Goal: Find specific page/section: Find specific page/section

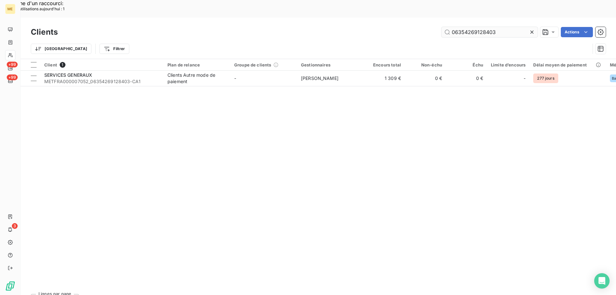
click at [468, 27] on input "06354269128403" at bounding box center [490, 32] width 96 height 10
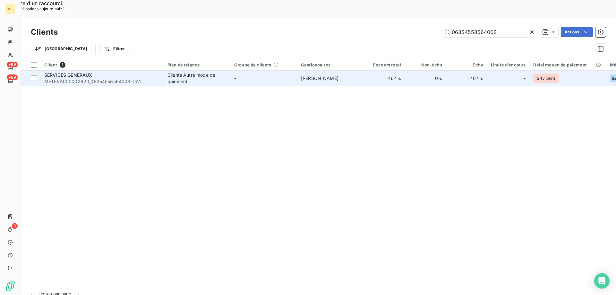
type input "06354558564008"
click at [117, 71] on td "SERVICES GENERAUX METFRA000002620_06354558564008-CA1" at bounding box center [101, 78] width 123 height 15
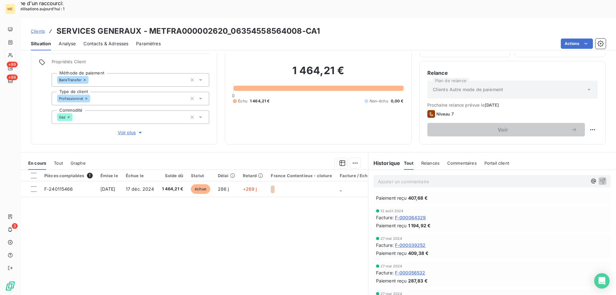
scroll to position [855, 0]
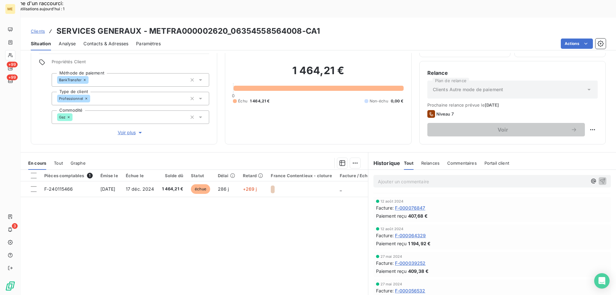
click at [7, 55] on div at bounding box center [10, 55] width 10 height 10
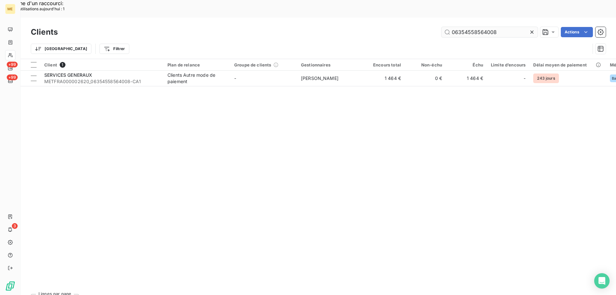
click at [472, 27] on input "06354558564008" at bounding box center [490, 32] width 96 height 10
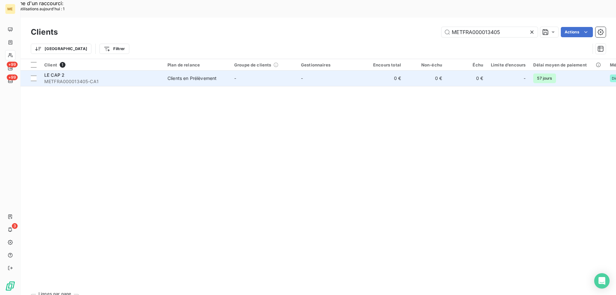
type input "METFRA000013405"
click at [106, 78] on span "METFRA000013405-CA1" at bounding box center [102, 81] width 116 height 6
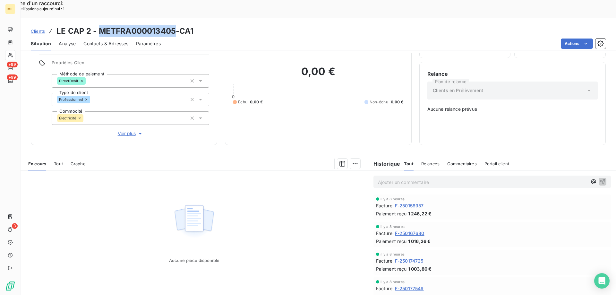
copy h3 "METFRA000013405"
drag, startPoint x: 99, startPoint y: 14, endPoint x: 176, endPoint y: 12, distance: 77.1
click at [176, 25] on h3 "LE CAP 2 - METFRA000013405-CA1" at bounding box center [125, 31] width 137 height 12
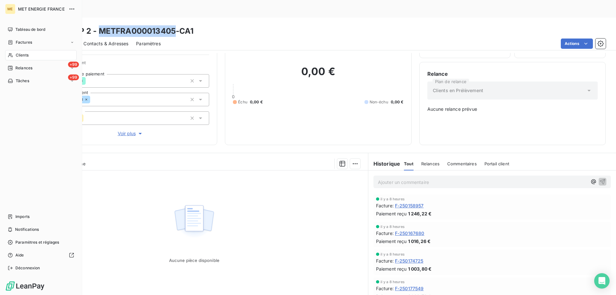
drag, startPoint x: 28, startPoint y: 54, endPoint x: 33, endPoint y: 54, distance: 4.8
click at [30, 54] on div "Clients" at bounding box center [41, 55] width 72 height 10
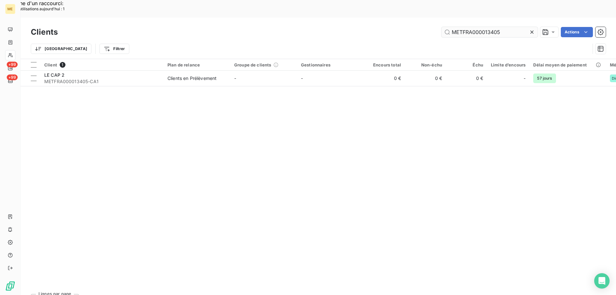
click at [460, 27] on input "METFRA000013405" at bounding box center [490, 32] width 96 height 10
click at [462, 27] on input "METFRA000013405" at bounding box center [490, 32] width 96 height 10
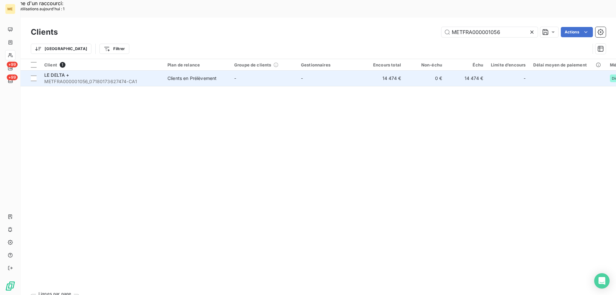
type input "METFRA000001056"
click at [79, 72] on div "LE DELTA +" at bounding box center [102, 75] width 116 height 6
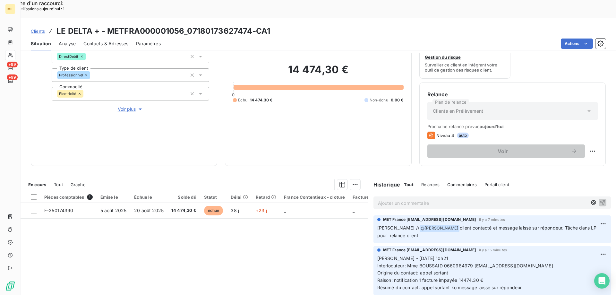
scroll to position [86, 0]
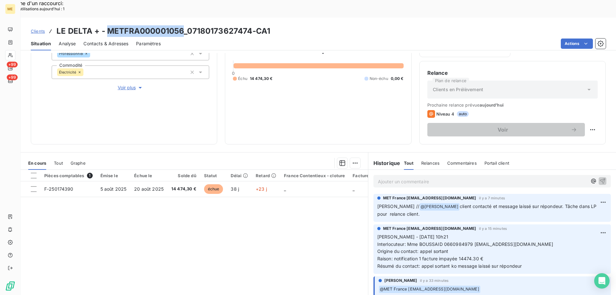
copy h3 "METFRA000001056"
drag, startPoint x: 182, startPoint y: 11, endPoint x: 108, endPoint y: 11, distance: 73.5
click at [108, 25] on h3 "LE DELTA + - METFRA000001056_07180173627474-CA1" at bounding box center [164, 31] width 214 height 12
click at [103, 40] on span "Contacts & Adresses" at bounding box center [105, 43] width 45 height 6
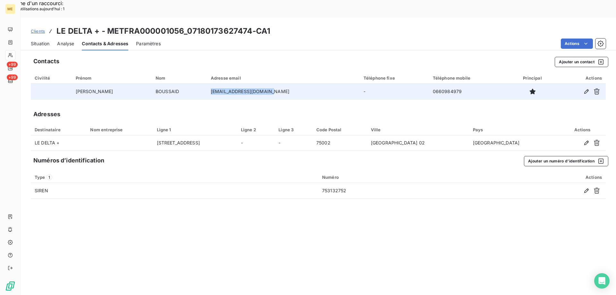
copy tr "[EMAIL_ADDRESS][DOMAIN_NAME]"
drag, startPoint x: 257, startPoint y: 76, endPoint x: 187, endPoint y: 75, distance: 70.0
click at [187, 84] on tr "[PERSON_NAME] [EMAIL_ADDRESS][DOMAIN_NAME] - 0660984979" at bounding box center [318, 91] width 575 height 15
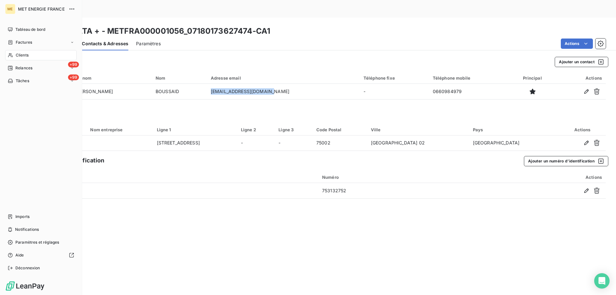
click at [15, 53] on div "Clients" at bounding box center [41, 55] width 72 height 10
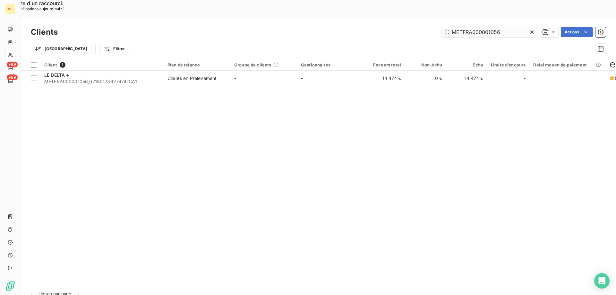
click at [480, 27] on input "METFRA000001056" at bounding box center [490, 32] width 96 height 10
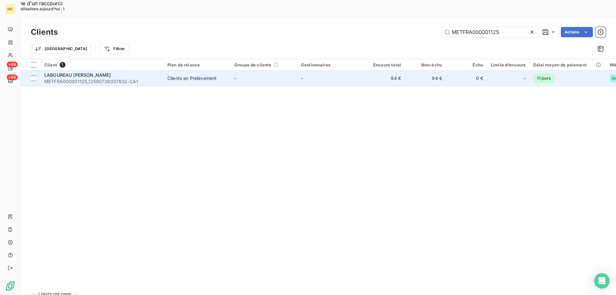
type input "METFRA000001125"
click at [93, 78] on span "METFRA000001125_12590738037832-CA1" at bounding box center [102, 81] width 116 height 6
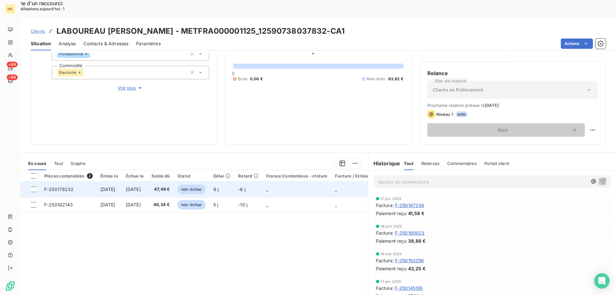
scroll to position [86, 0]
click at [141, 186] on span "[DATE]" at bounding box center [133, 188] width 15 height 5
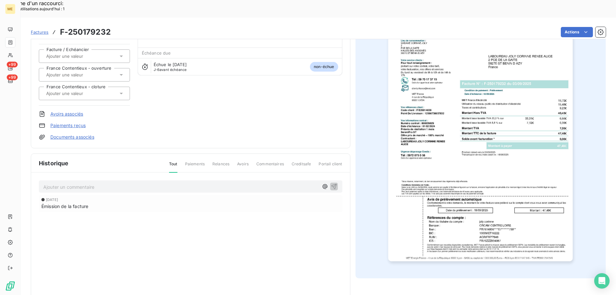
scroll to position [60, 0]
click at [445, 165] on img "button" at bounding box center [480, 130] width 185 height 261
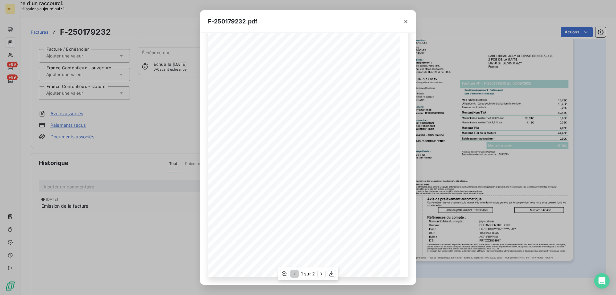
scroll to position [36, 0]
click at [323, 272] on icon "button" at bounding box center [321, 274] width 6 height 6
click at [403, 23] on icon "button" at bounding box center [406, 21] width 6 height 6
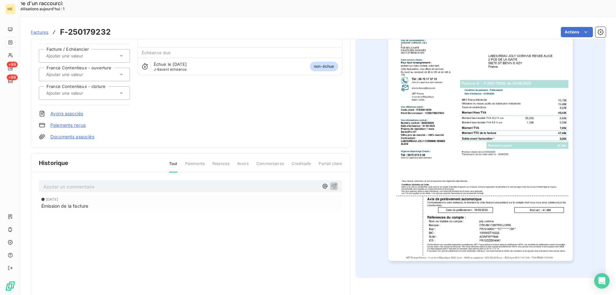
click at [449, 115] on img "button" at bounding box center [480, 130] width 185 height 261
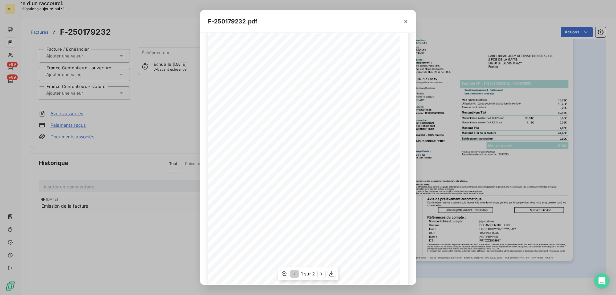
scroll to position [36, 0]
drag, startPoint x: 405, startPoint y: 25, endPoint x: 409, endPoint y: 20, distance: 6.1
click at [408, 22] on button "button" at bounding box center [406, 21] width 10 height 10
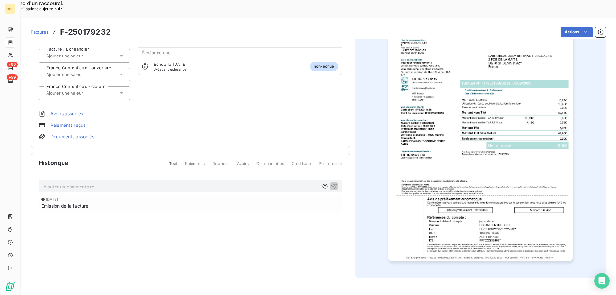
scroll to position [0, 0]
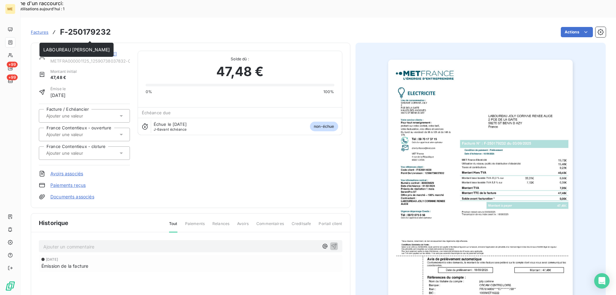
click at [74, 51] on link "LABOUREAU [PERSON_NAME]" at bounding box center [83, 53] width 66 height 5
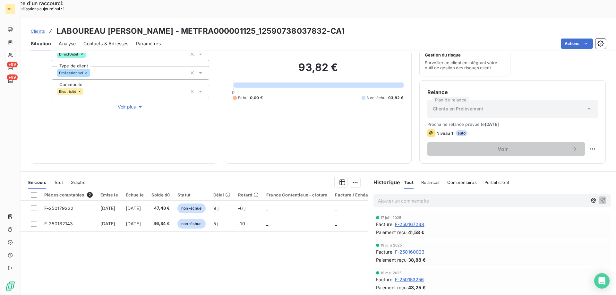
scroll to position [86, 0]
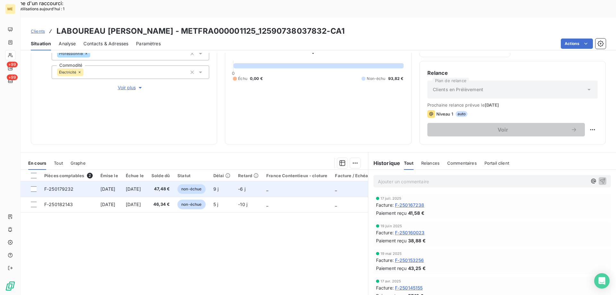
click at [141, 186] on span "[DATE]" at bounding box center [133, 188] width 15 height 5
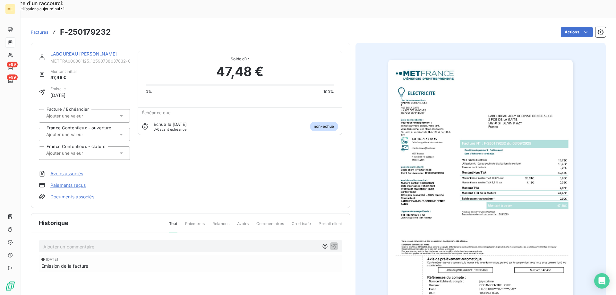
click at [478, 175] on img "button" at bounding box center [480, 190] width 185 height 261
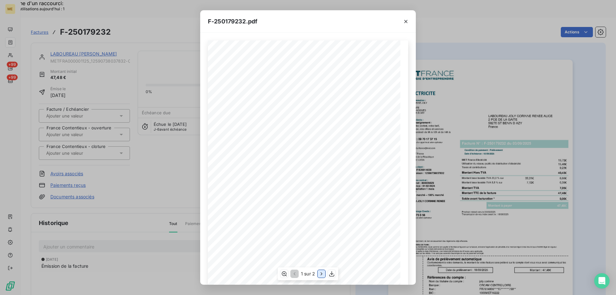
click at [323, 273] on icon "button" at bounding box center [321, 274] width 6 height 6
click at [238, 114] on span "Composante Gestion - Echoir du [DATE] au" at bounding box center [240, 114] width 38 height 2
click at [287, 275] on icon "button" at bounding box center [284, 274] width 6 height 6
drag, startPoint x: 406, startPoint y: 19, endPoint x: 130, endPoint y: 60, distance: 278.9
click at [406, 18] on icon "button" at bounding box center [406, 21] width 6 height 6
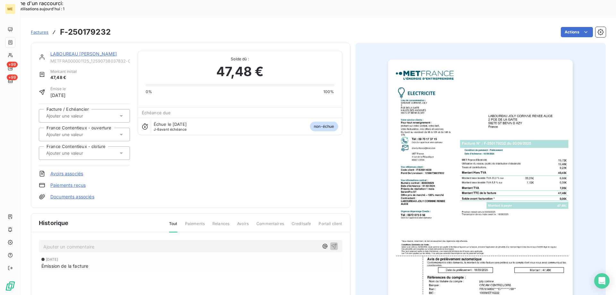
click at [97, 43] on div "LABOUREAU [PERSON_NAME] METFRA000001125_12590738037832-CA1 Montant initial 47,4…" at bounding box center [191, 125] width 320 height 165
click at [88, 51] on div "LABOUREAU [PERSON_NAME]" at bounding box center [90, 54] width 80 height 6
click at [91, 51] on link "LABOUREAU [PERSON_NAME]" at bounding box center [83, 53] width 66 height 5
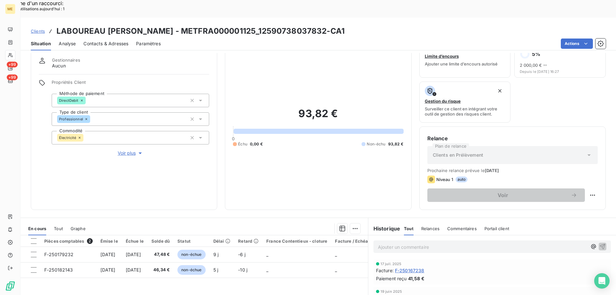
scroll to position [32, 0]
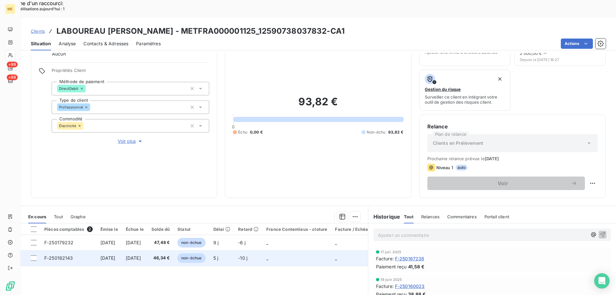
click at [82, 250] on td "F-250182143" at bounding box center [68, 257] width 56 height 15
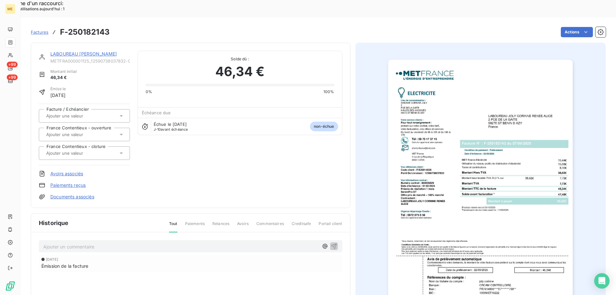
click at [507, 161] on img "button" at bounding box center [480, 190] width 185 height 261
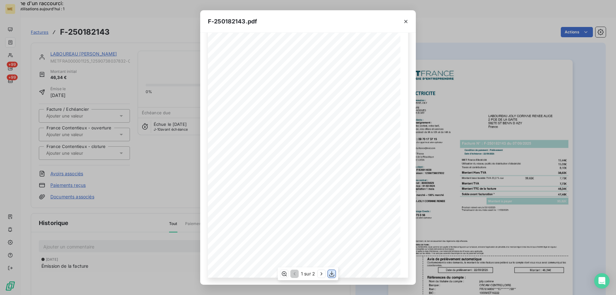
scroll to position [36, 0]
click at [320, 275] on icon "button" at bounding box center [321, 274] width 6 height 6
click at [282, 272] on icon "button" at bounding box center [284, 274] width 6 height 6
click at [406, 20] on icon "button" at bounding box center [406, 21] width 6 height 6
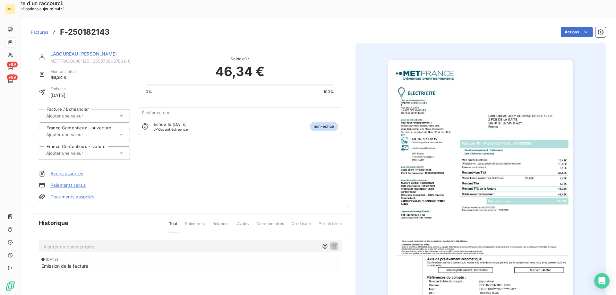
click at [110, 51] on link "LABOUREAU [PERSON_NAME]" at bounding box center [83, 53] width 66 height 5
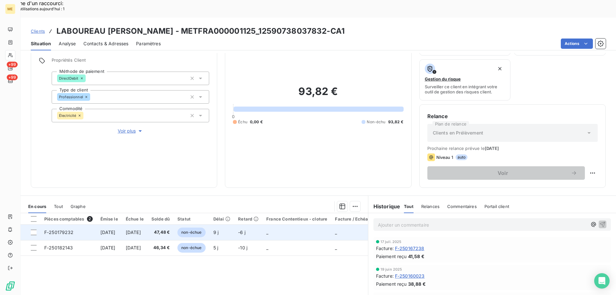
scroll to position [64, 0]
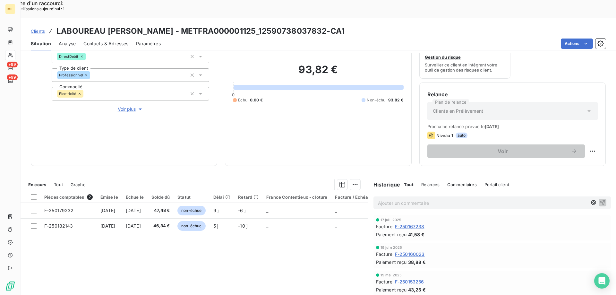
click at [295, 244] on div "Pièces comptables 2 Émise le Échue le Solde dû Statut Délai Retard France Conte…" at bounding box center [195, 253] width 348 height 124
click at [8, 53] on icon at bounding box center [10, 55] width 5 height 5
click at [12, 54] on icon at bounding box center [10, 55] width 5 height 5
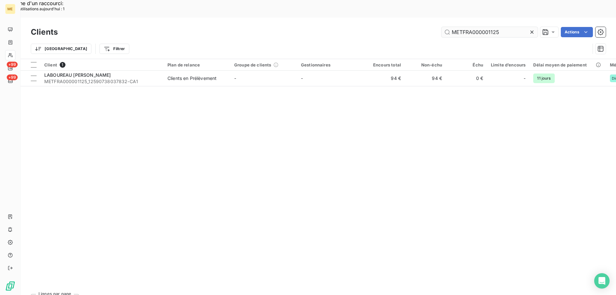
click at [511, 27] on input "METFRA000001125" at bounding box center [490, 32] width 96 height 10
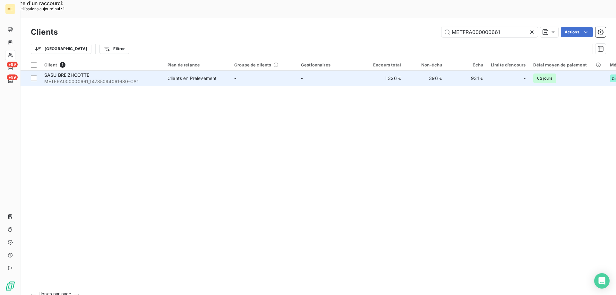
type input "METFRA000000661"
click at [104, 78] on span "METFRA000000661_14785094061680-CA1" at bounding box center [102, 81] width 116 height 6
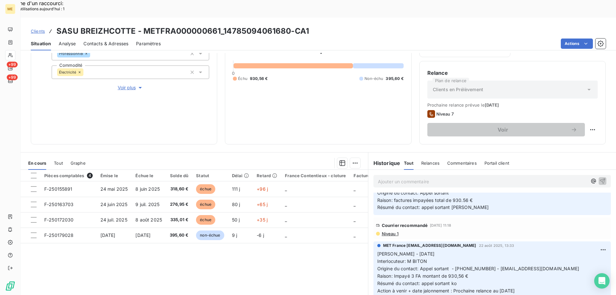
scroll to position [64, 0]
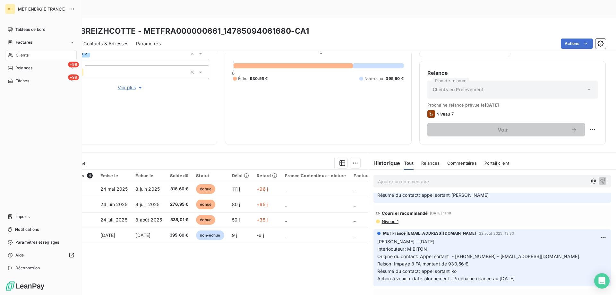
click at [17, 56] on span "Clients" at bounding box center [22, 55] width 13 height 6
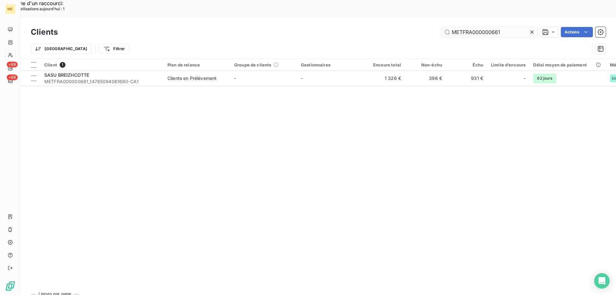
click at [467, 27] on input "METFRA000000661" at bounding box center [490, 32] width 96 height 10
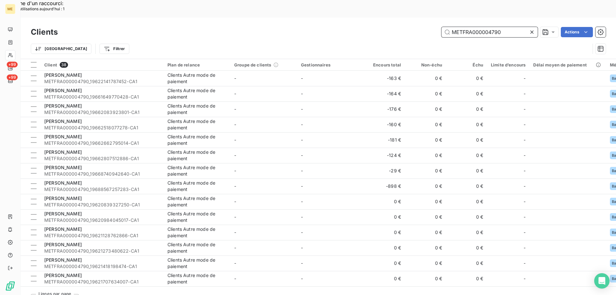
click at [485, 27] on input "METFRA000004790" at bounding box center [490, 32] width 96 height 10
paste input "30001961380521"
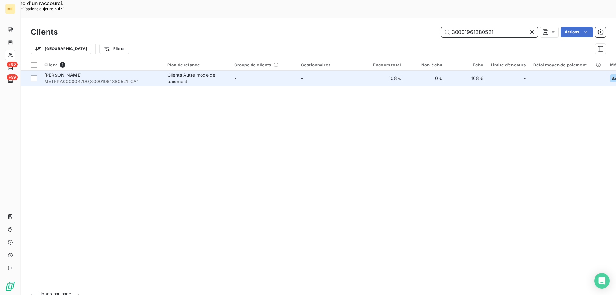
type input "30001961380521"
click at [103, 78] on span "METFRA000004790_30001961380521-CA1" at bounding box center [102, 81] width 116 height 6
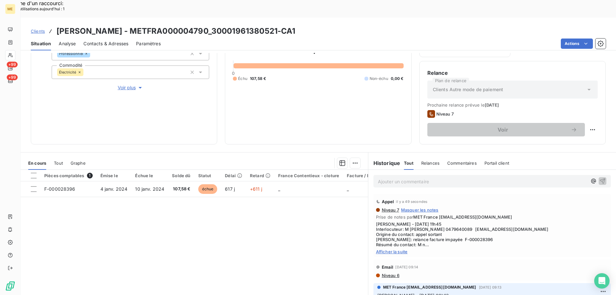
click at [439, 178] on p "Ajouter un commentaire ﻿" at bounding box center [482, 182] width 209 height 8
click at [487, 178] on p "[EMAIL_ADDRESS][DOMAIN_NAME]" at bounding box center [482, 181] width 209 height 7
drag, startPoint x: 519, startPoint y: 166, endPoint x: 474, endPoint y: 165, distance: 45.6
click at [474, 178] on p "[EMAIL_ADDRESS][DOMAIN_NAME] [PERSON_NAME]" at bounding box center [482, 181] width 209 height 7
click at [467, 178] on span "[EMAIL_ADDRESS][DOMAIN_NAME] [PERSON_NAME]" at bounding box center [436, 180] width 117 height 5
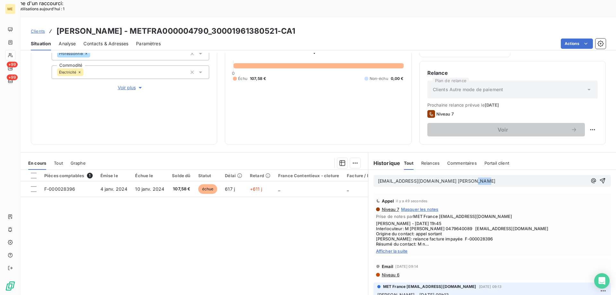
click at [467, 178] on span "[EMAIL_ADDRESS][DOMAIN_NAME] [PERSON_NAME]" at bounding box center [436, 180] width 117 height 5
copy span "[EMAIL_ADDRESS][DOMAIN_NAME]"
drag, startPoint x: 461, startPoint y: 161, endPoint x: 375, endPoint y: 164, distance: 86.4
click at [375, 175] on div "[EMAIL_ADDRESS][DOMAIN_NAME]" at bounding box center [493, 181] width 238 height 12
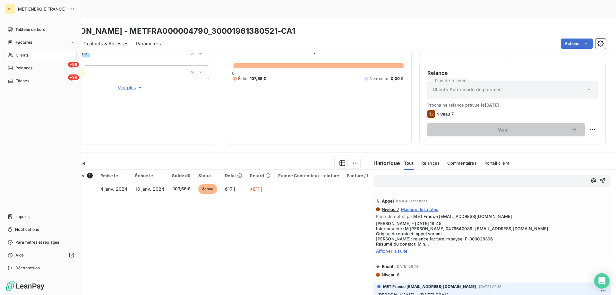
click at [16, 55] on span "Clients" at bounding box center [22, 55] width 13 height 6
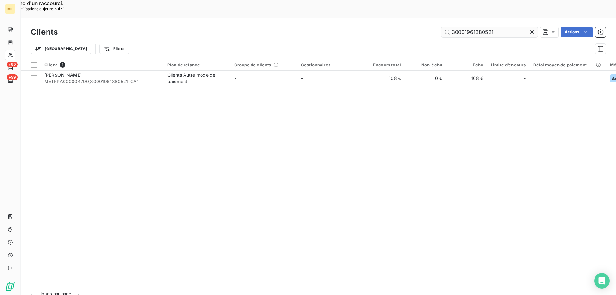
click at [477, 27] on input "30001961380521" at bounding box center [490, 32] width 96 height 10
click at [478, 27] on input "30001961380521" at bounding box center [490, 32] width 96 height 10
click at [479, 27] on input "30001961380521" at bounding box center [490, 32] width 96 height 10
paste input "09752677196126"
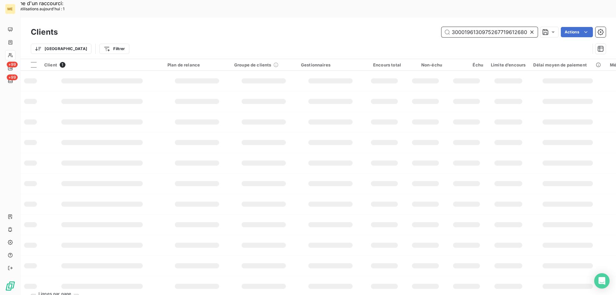
click at [479, 27] on input "3000196130975267719612680521" at bounding box center [490, 32] width 96 height 10
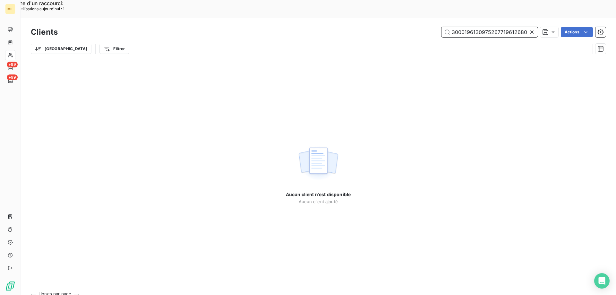
paste input "09752677196126"
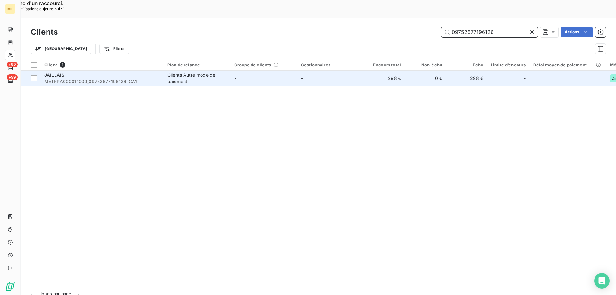
type input "09752677196126"
click at [125, 72] on div "JAILLAIS" at bounding box center [102, 75] width 116 height 6
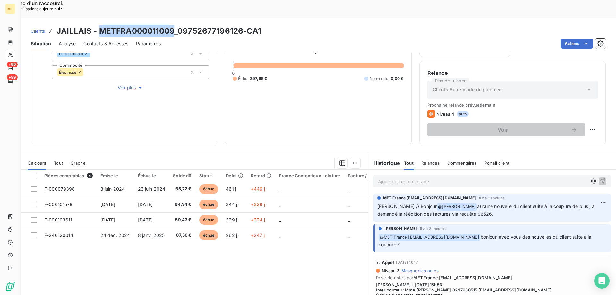
copy h3 "METFRA000011009"
drag, startPoint x: 99, startPoint y: 14, endPoint x: 171, endPoint y: 13, distance: 72.6
click at [171, 25] on h3 "JAILLAIS - METFRA000011009_09752677196126-CA1" at bounding box center [159, 31] width 205 height 12
drag, startPoint x: 179, startPoint y: 14, endPoint x: 222, endPoint y: 12, distance: 43.1
click at [222, 25] on h3 "JAILLAIS - METFRA000011009_09752677196126-CA1" at bounding box center [159, 31] width 205 height 12
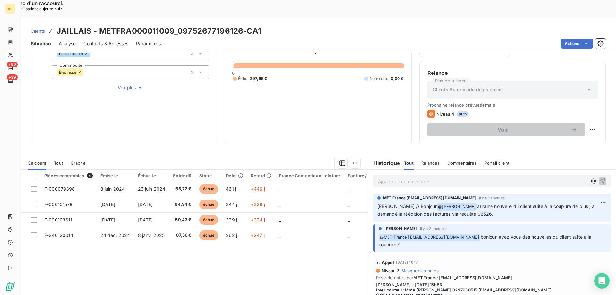
click at [299, 25] on div "Clients JAILLAIS - METFRA000011009_09752677196126-CA1" at bounding box center [319, 31] width 596 height 12
copy span "96526"
drag, startPoint x: 463, startPoint y: 196, endPoint x: 449, endPoint y: 200, distance: 14.5
click at [449, 203] on p "[PERSON_NAME] // Bonjour @ [PERSON_NAME] aucune nouvelle du client suite à la c…" at bounding box center [493, 210] width 230 height 15
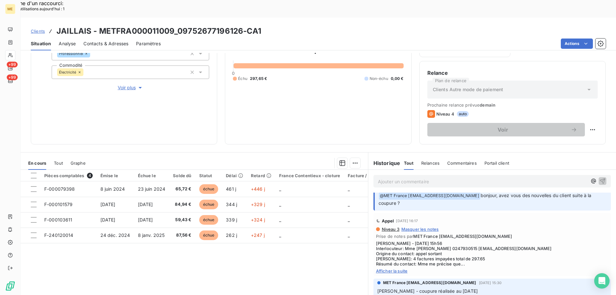
scroll to position [32, 0]
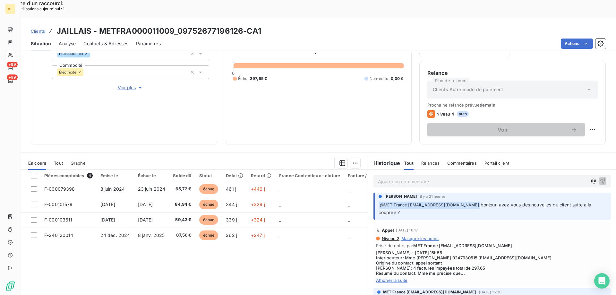
click at [397, 278] on span "Afficher la suite" at bounding box center [492, 280] width 232 height 5
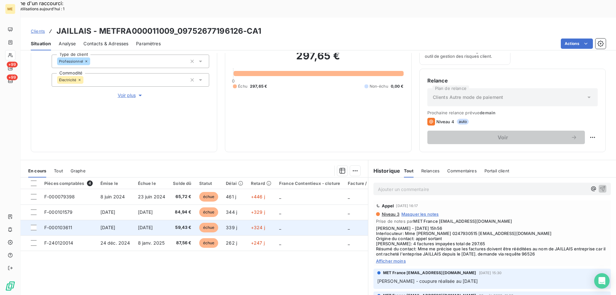
scroll to position [86, 0]
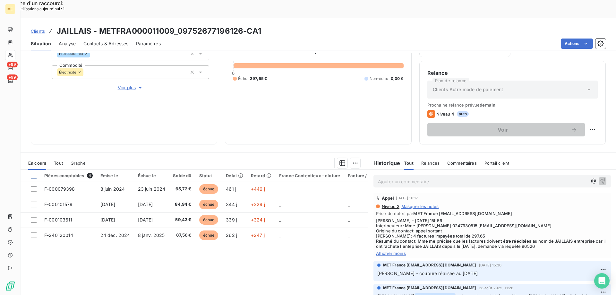
click at [33, 173] on div at bounding box center [34, 176] width 6 height 6
click at [385, 39] on div "Actions" at bounding box center [388, 44] width 438 height 10
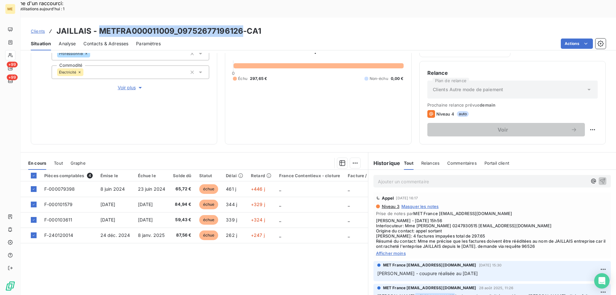
copy h3 "METFRA000011009_09752677196126"
drag, startPoint x: 99, startPoint y: 13, endPoint x: 243, endPoint y: 14, distance: 144.8
click at [243, 25] on h3 "JAILLAIS - METFRA000011009_09752677196126-CA1" at bounding box center [159, 31] width 205 height 12
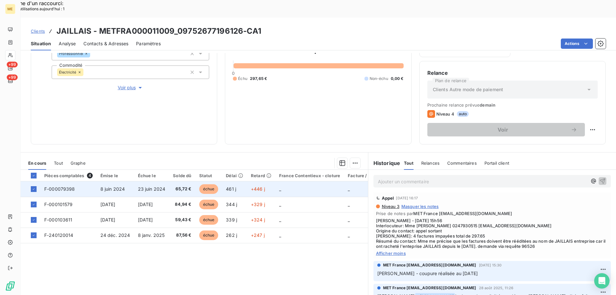
click at [97, 181] on td "8 juin 2024" at bounding box center [116, 188] width 38 height 15
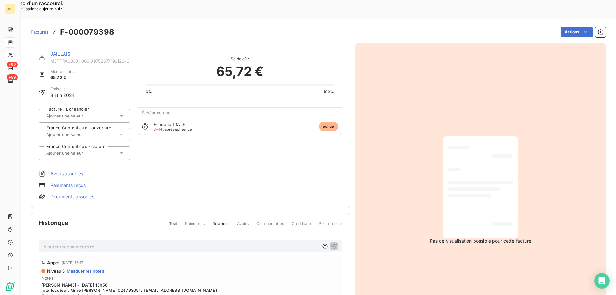
click at [63, 43] on div "JAILLAIS METFRA000011009_09752677196126-CA1 Montant initial 65,72 € Émise le [D…" at bounding box center [191, 125] width 320 height 165
click at [63, 51] on link "JAILLAIS" at bounding box center [60, 53] width 20 height 5
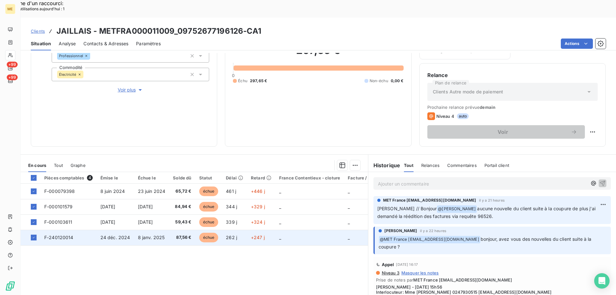
scroll to position [86, 0]
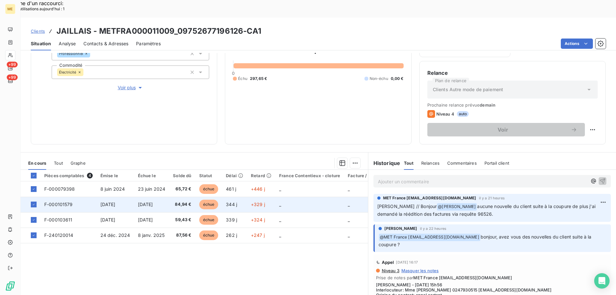
click at [131, 197] on td "[DATE]" at bounding box center [116, 204] width 38 height 15
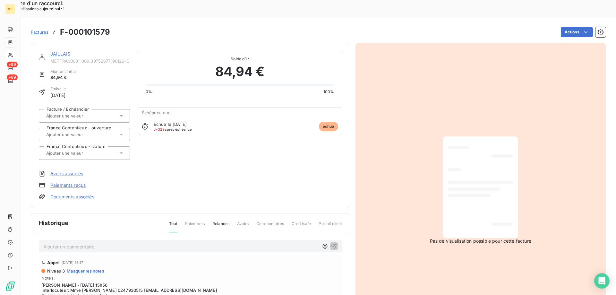
click at [62, 51] on link "JAILLAIS" at bounding box center [60, 53] width 20 height 5
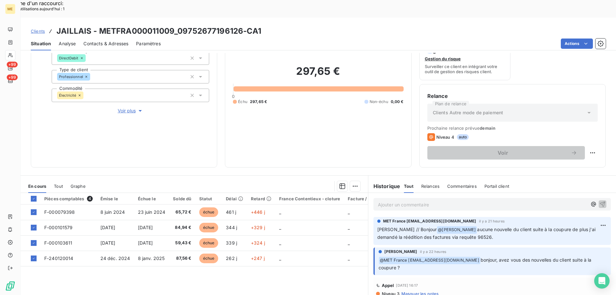
scroll to position [86, 0]
